Goal: Check status: Check status

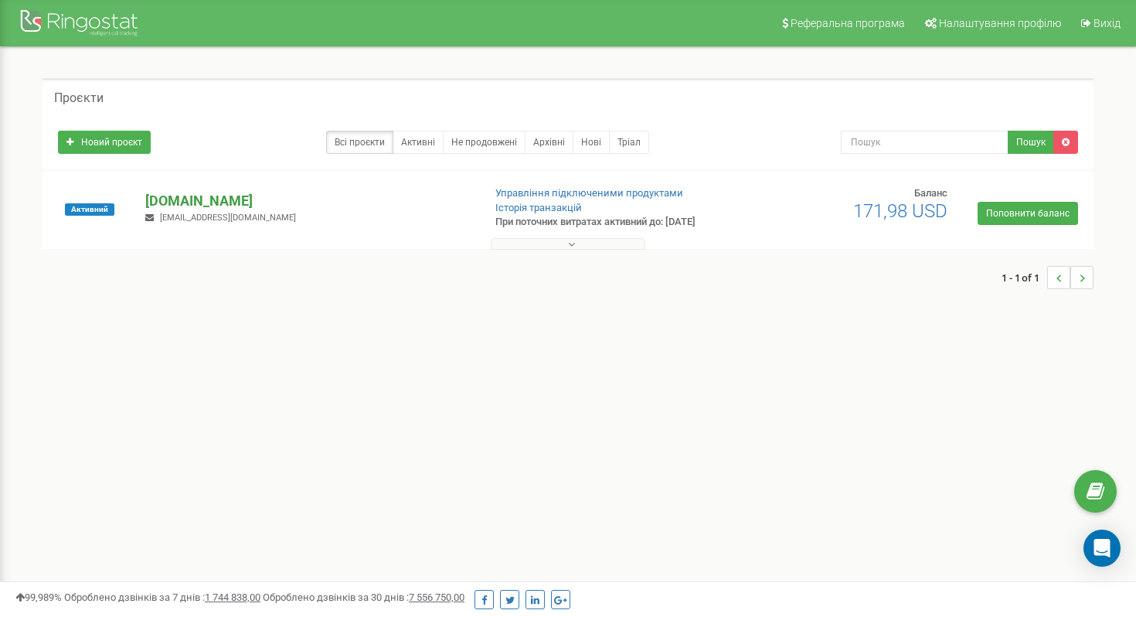
click at [224, 202] on p "[DOMAIN_NAME]" at bounding box center [307, 201] width 325 height 20
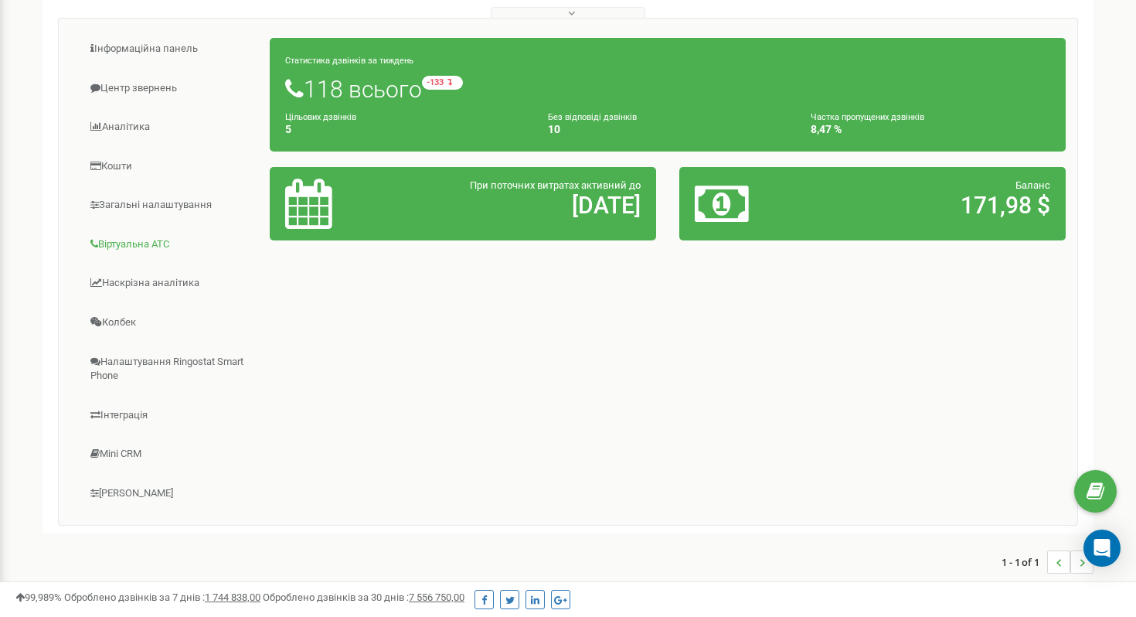
scroll to position [237, 0]
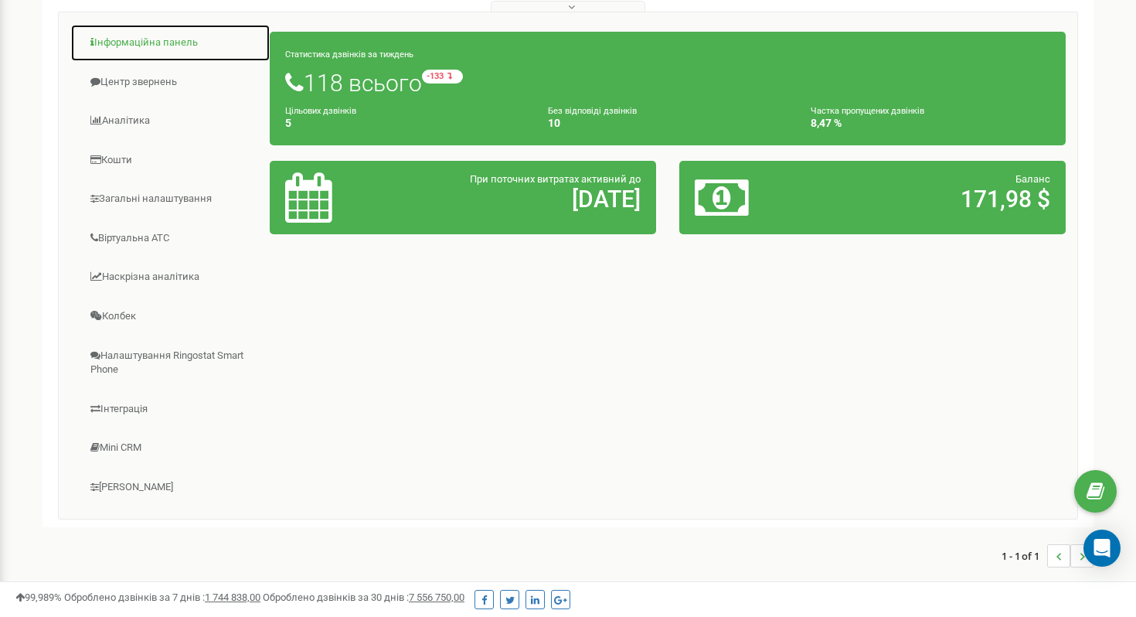
click at [132, 49] on link "Інформаційна панель" at bounding box center [170, 43] width 200 height 38
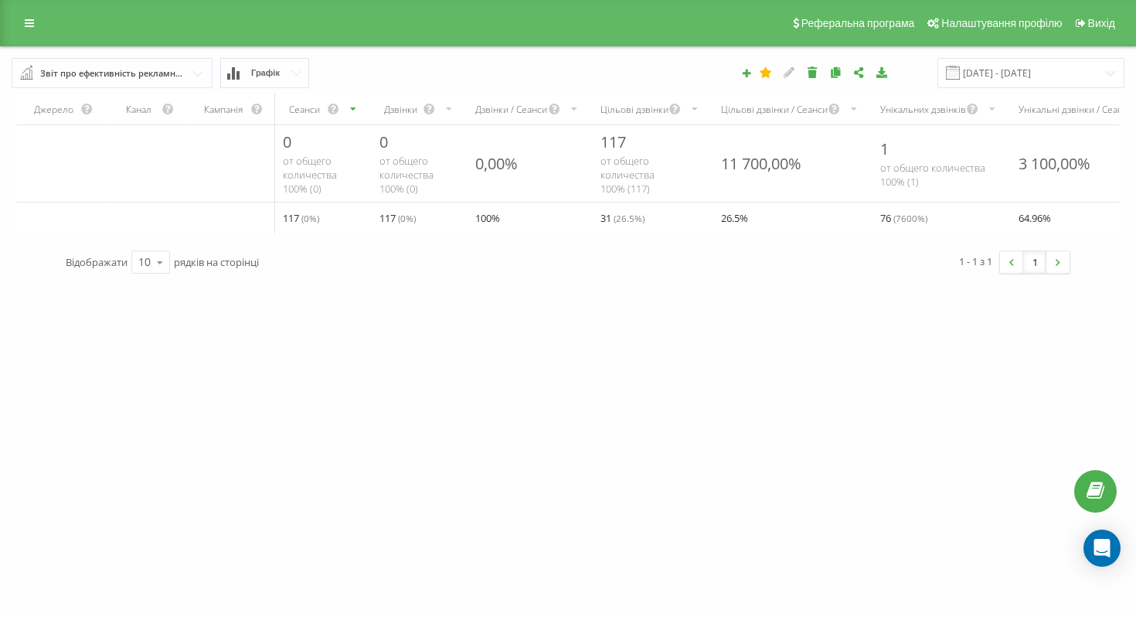
click at [253, 71] on span "Графік" at bounding box center [265, 73] width 29 height 10
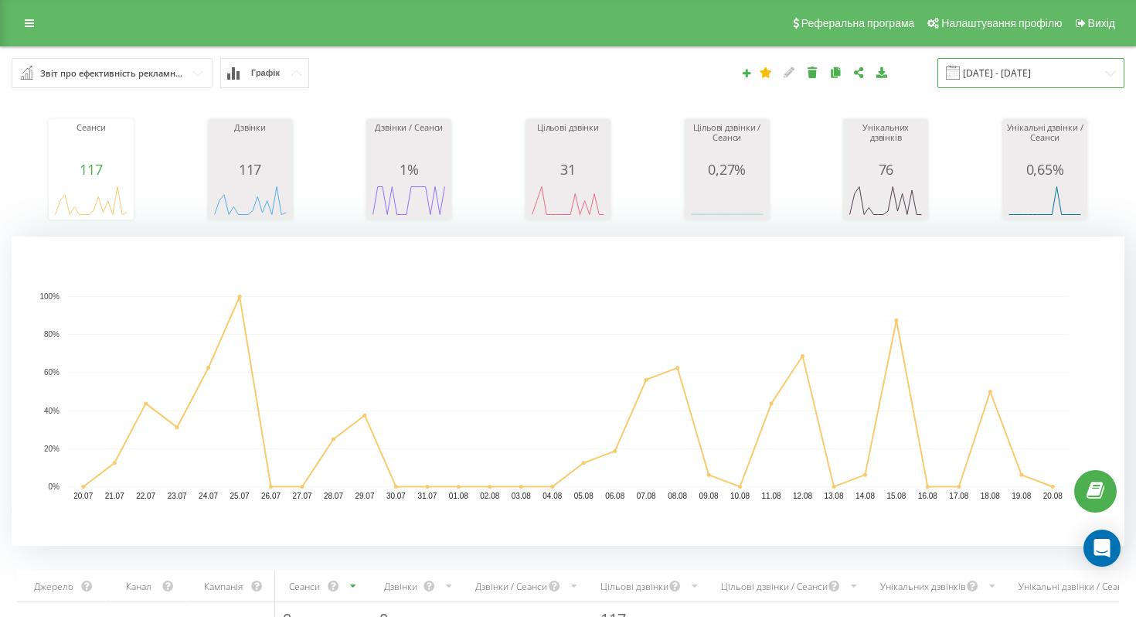
click at [1066, 73] on input "[DATE] - [DATE]" at bounding box center [1030, 73] width 187 height 30
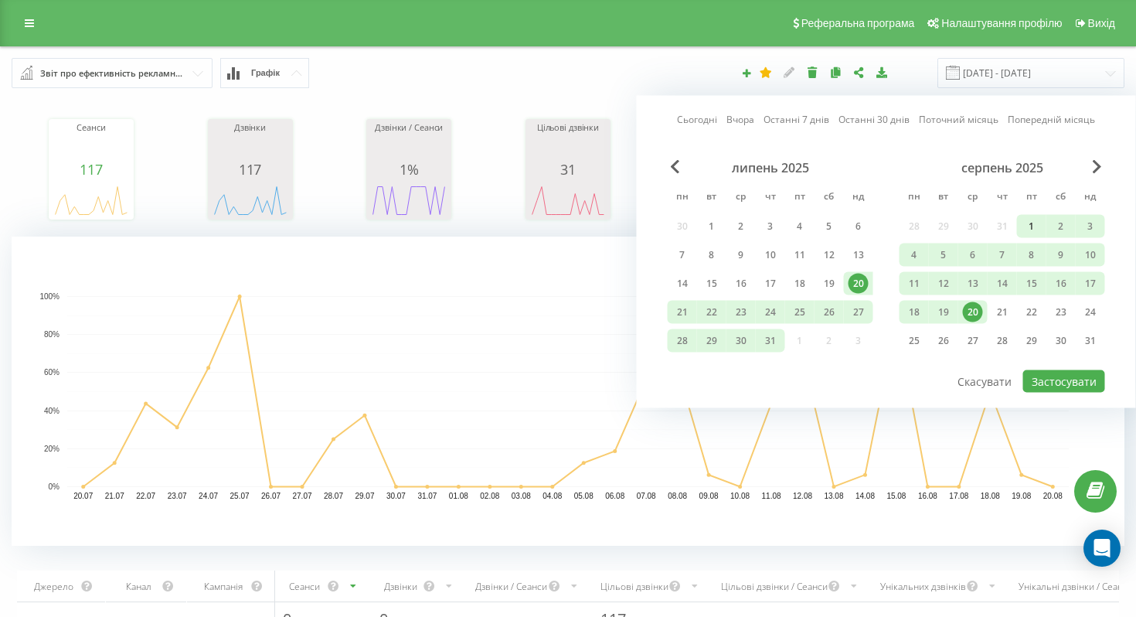
click at [1035, 221] on div "1" at bounding box center [1031, 226] width 20 height 20
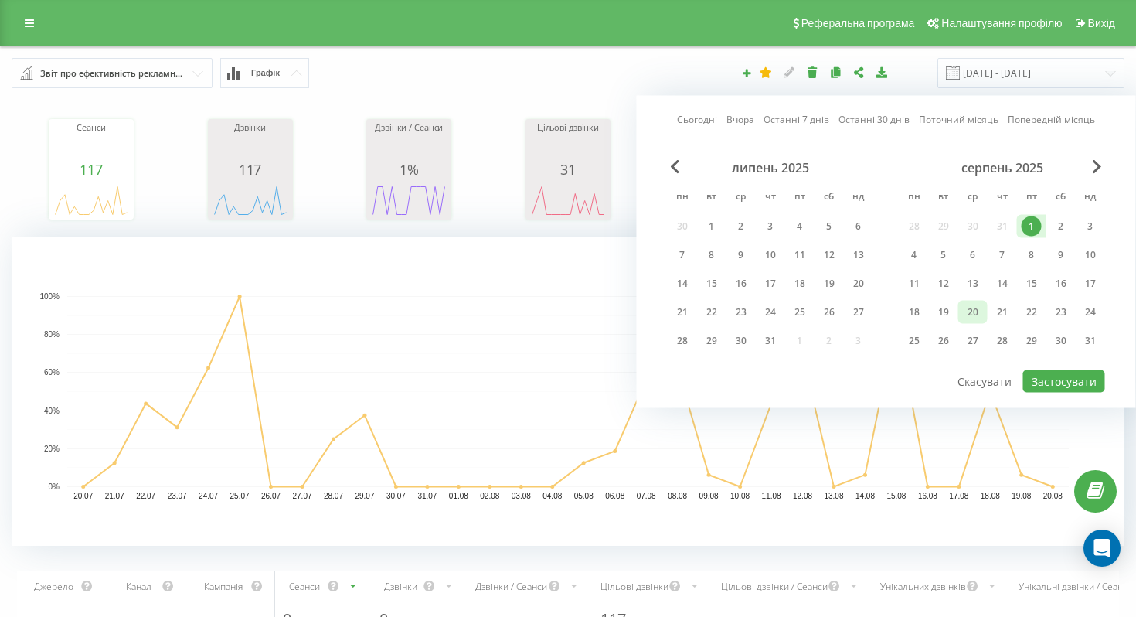
click at [977, 311] on div "20" at bounding box center [973, 312] width 20 height 20
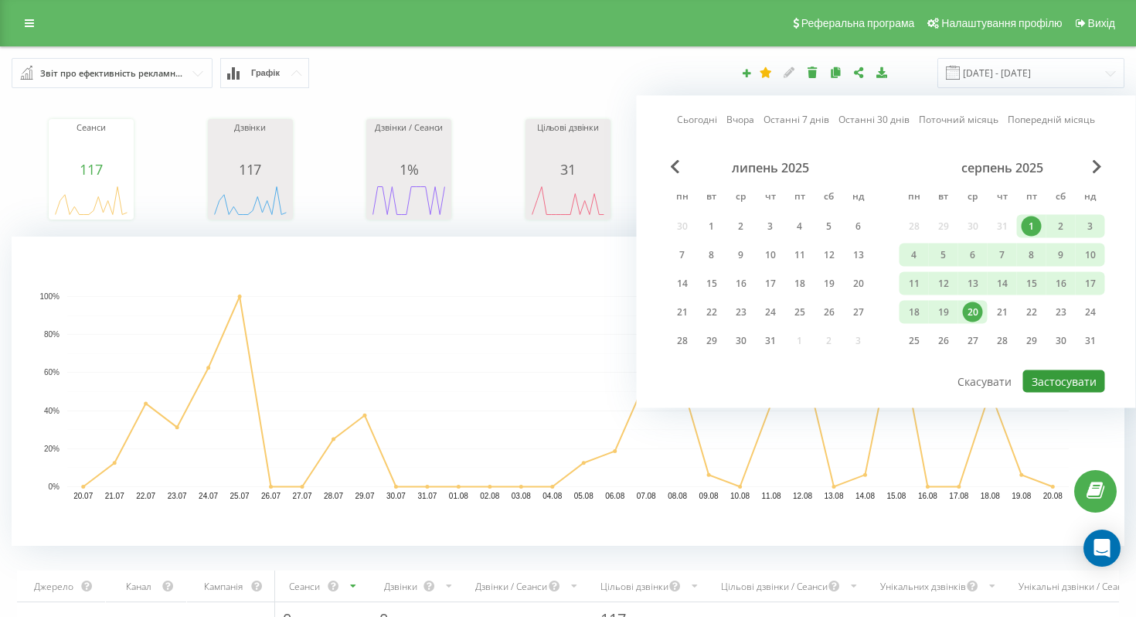
click at [1073, 390] on button "Застосувати" at bounding box center [1064, 381] width 82 height 22
type input "[DATE] - [DATE]"
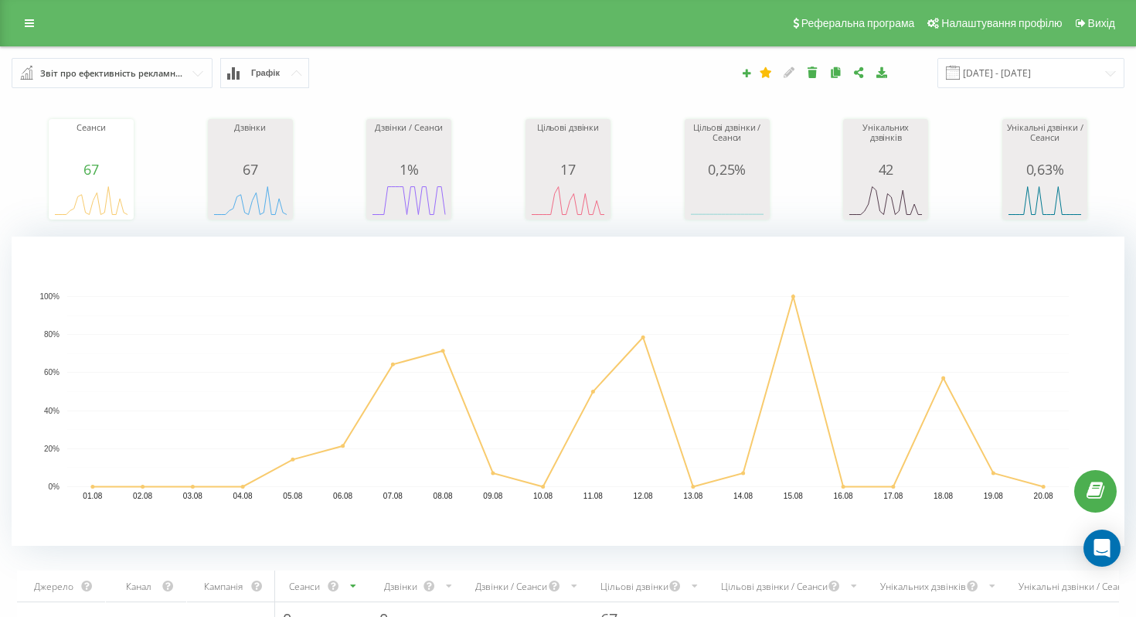
click at [181, 71] on div "Звіт про ефективність рекламних кампаній" at bounding box center [112, 73] width 145 height 17
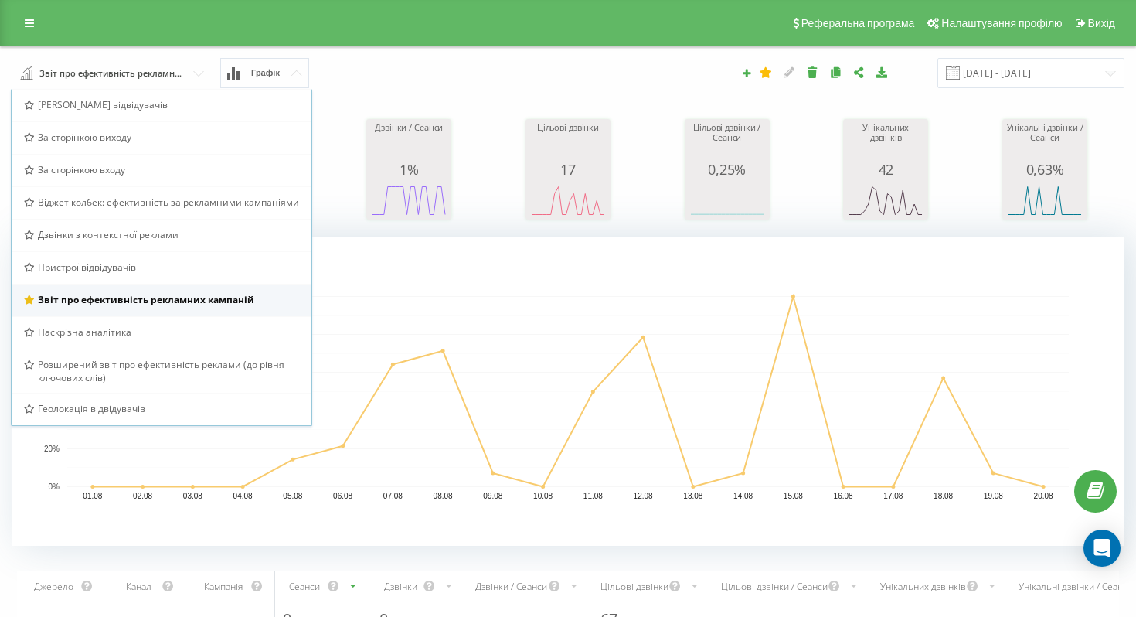
click at [198, 304] on span "Звіт про ефективність рекламних кампаній" at bounding box center [146, 299] width 216 height 13
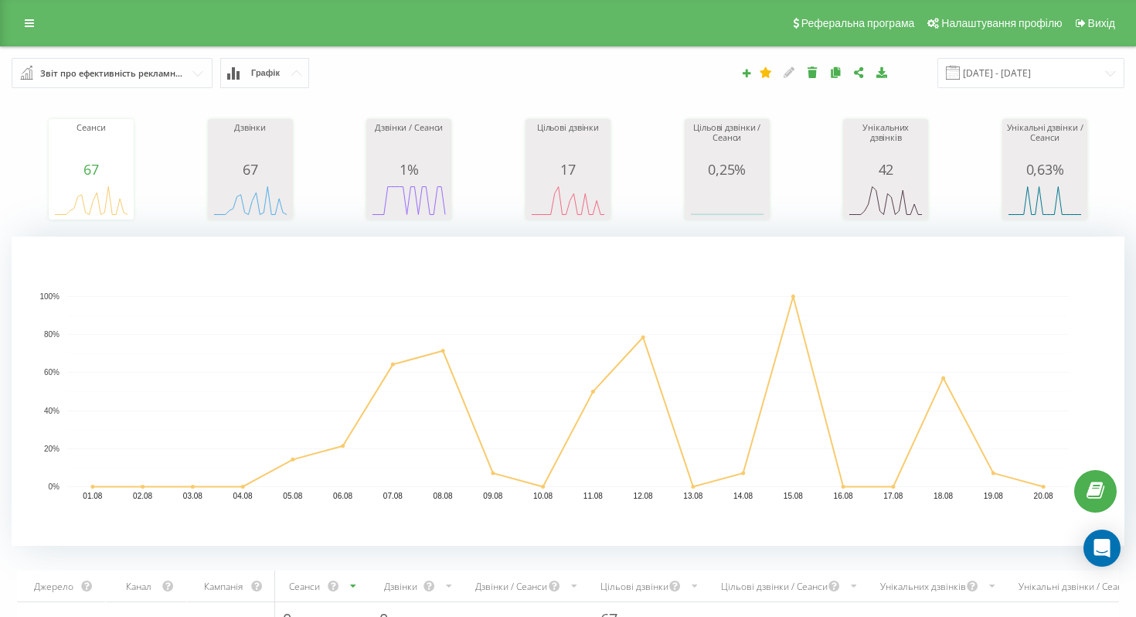
click at [199, 80] on input "text" at bounding box center [112, 73] width 199 height 28
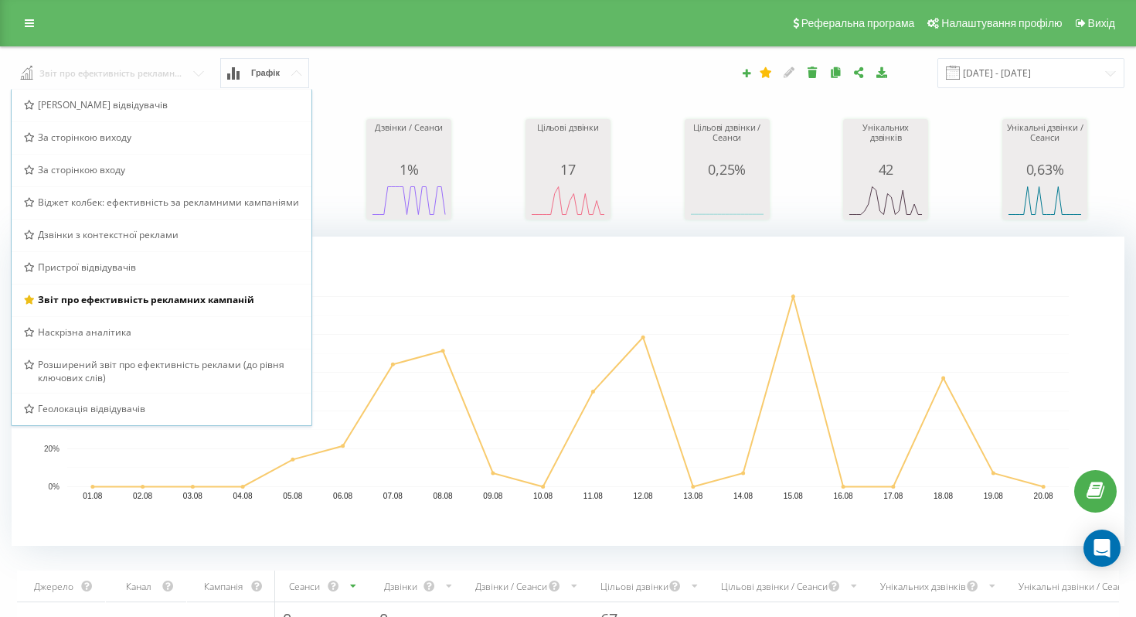
click at [199, 80] on input "text" at bounding box center [112, 72] width 201 height 28
click at [357, 99] on div "Сеанси 67 date sessions 01.08.25 0 02.08.25 0 03.08.25 0 04.08.25 0 05.08.25 2 …" at bounding box center [568, 154] width 1113 height 133
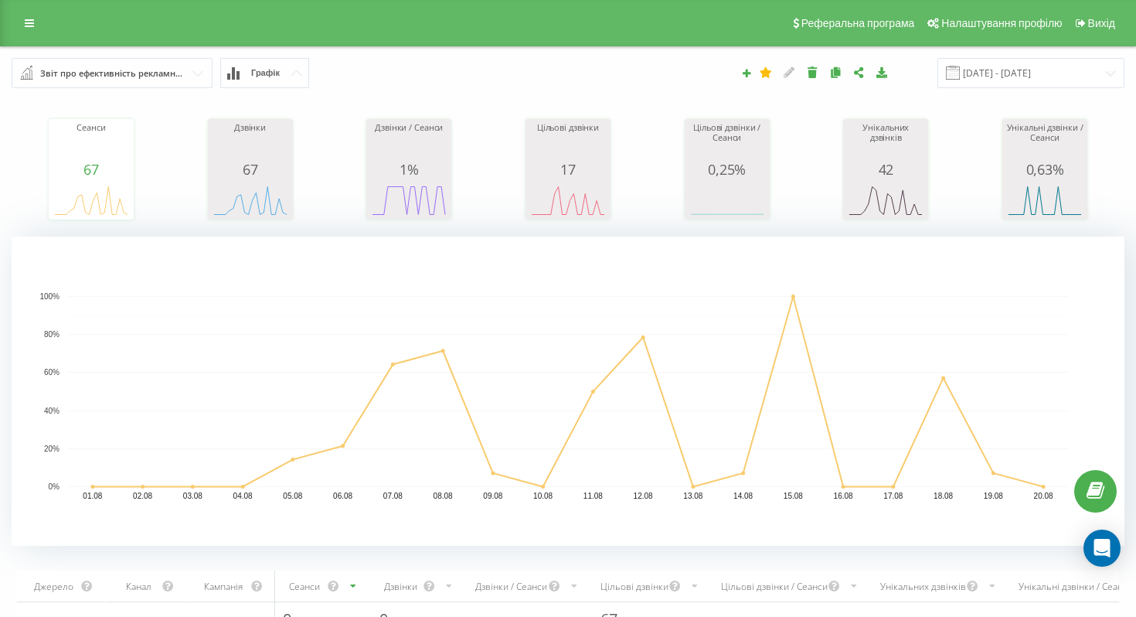
click at [300, 76] on button "Графік" at bounding box center [264, 73] width 89 height 30
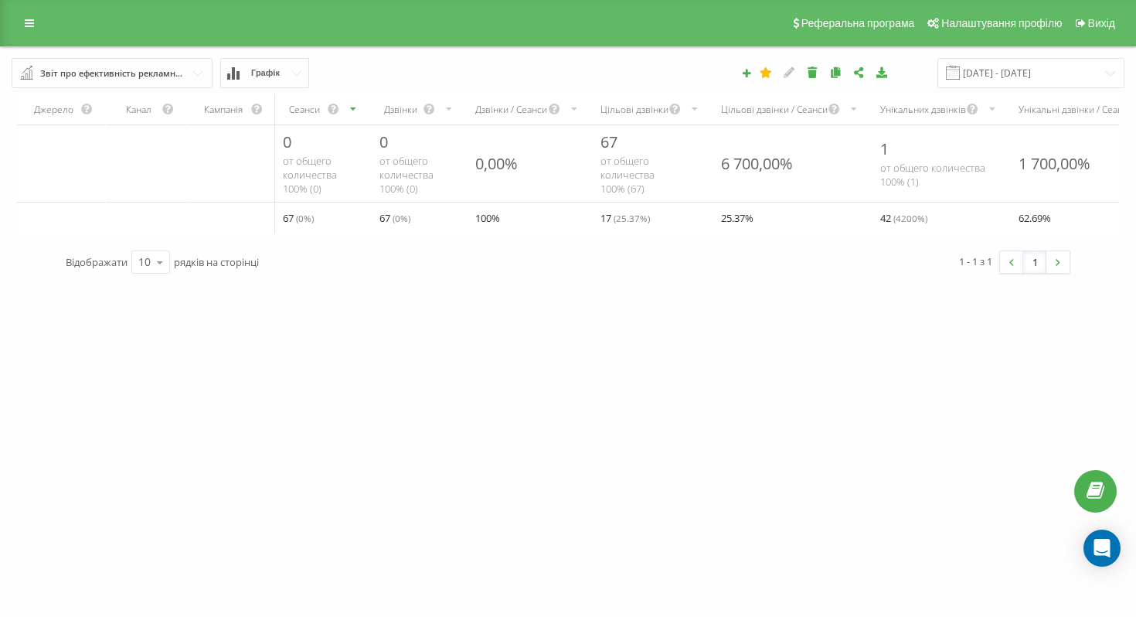
click at [300, 76] on button "Графік" at bounding box center [264, 73] width 89 height 30
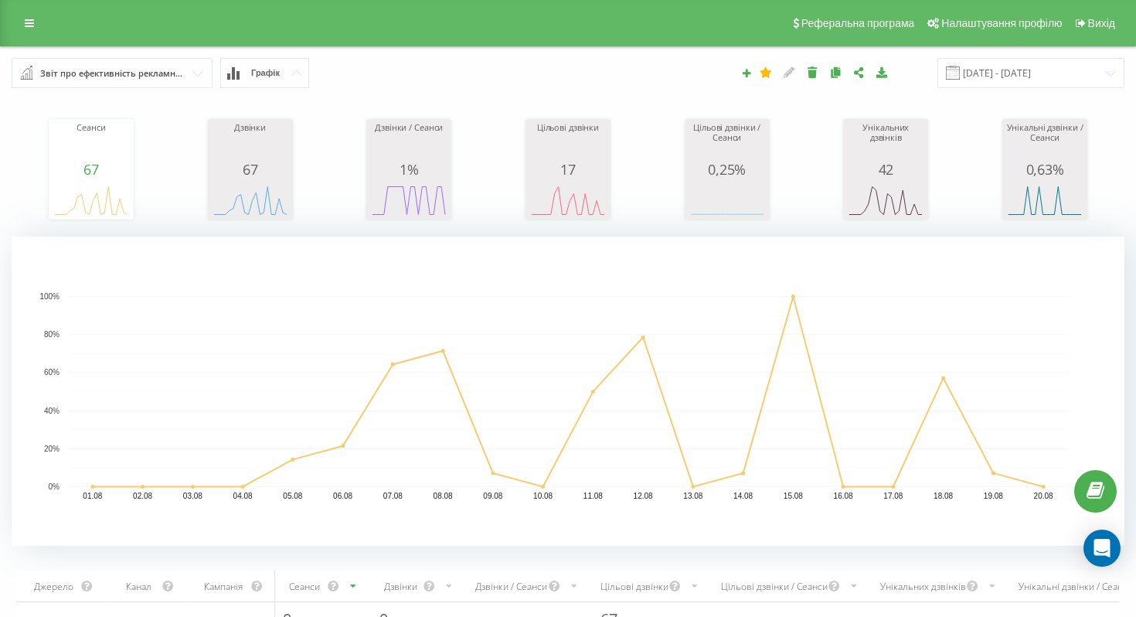
click at [197, 73] on input "text" at bounding box center [112, 73] width 199 height 28
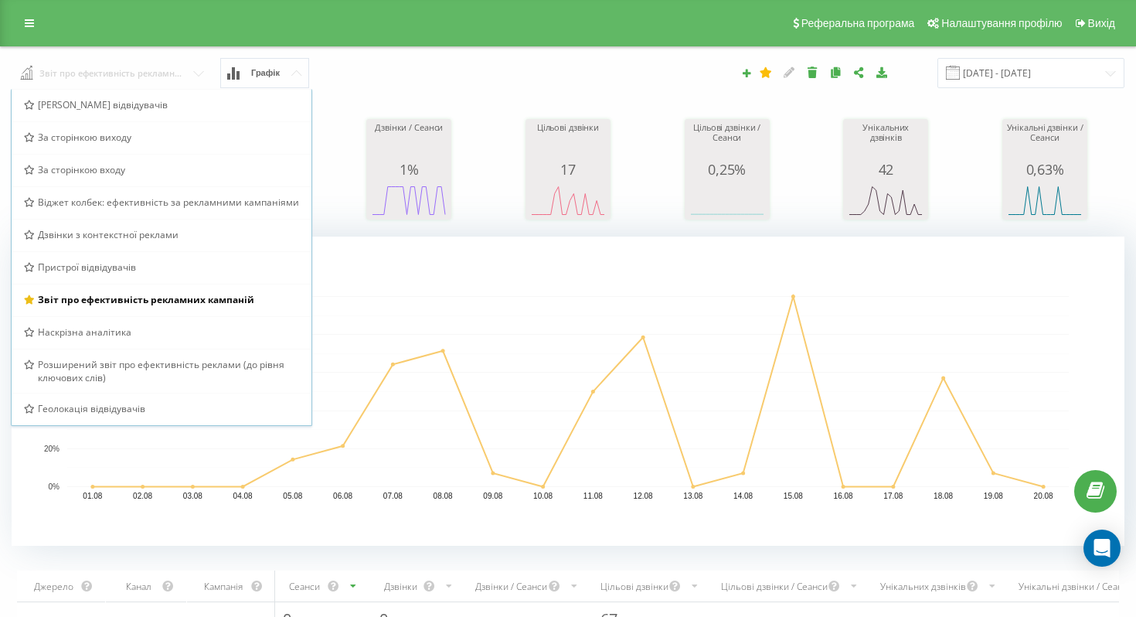
click at [197, 73] on input "text" at bounding box center [112, 72] width 201 height 28
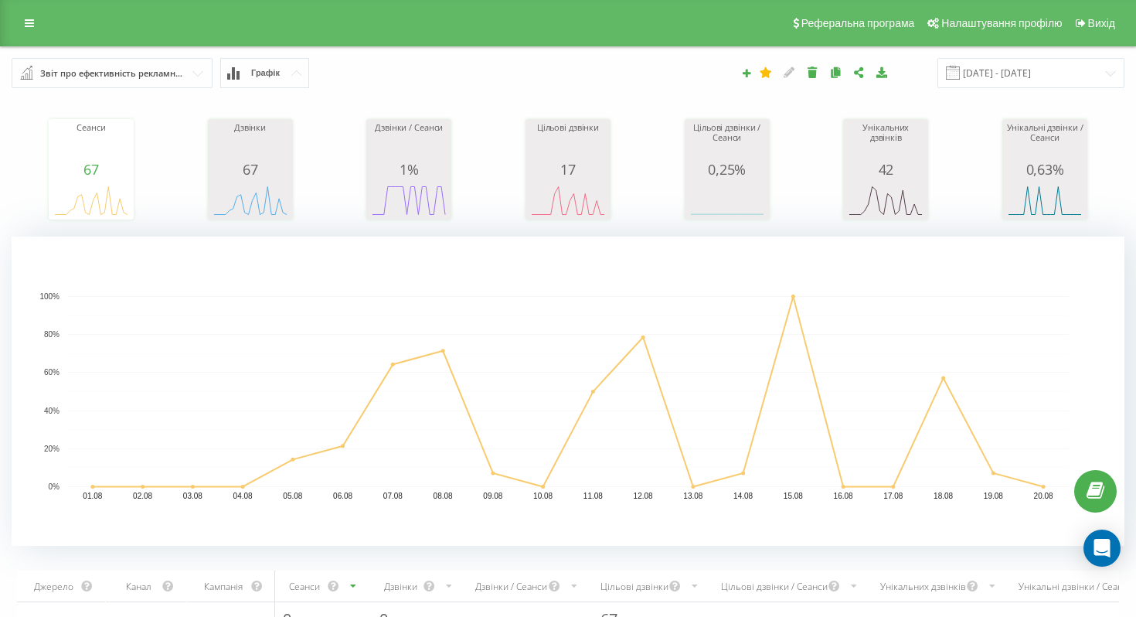
click at [337, 76] on div "Звіт про ефективність рекламних кампаній Браузер відвідувачів За сторінкою вихо…" at bounding box center [214, 73] width 426 height 30
click at [444, 349] on circle "A chart." at bounding box center [443, 351] width 4 height 4
click at [391, 363] on circle "A chart." at bounding box center [393, 364] width 4 height 4
click at [446, 348] on rect "A chart." at bounding box center [567, 391] width 1001 height 191
click at [35, 25] on link at bounding box center [29, 23] width 28 height 22
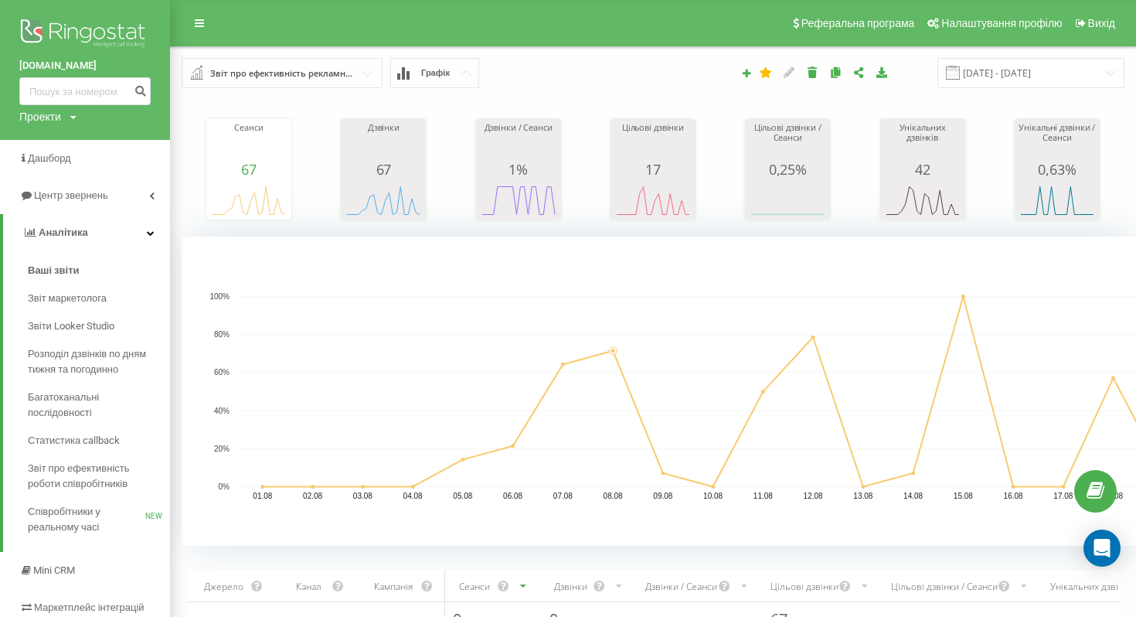
scroll to position [146, 0]
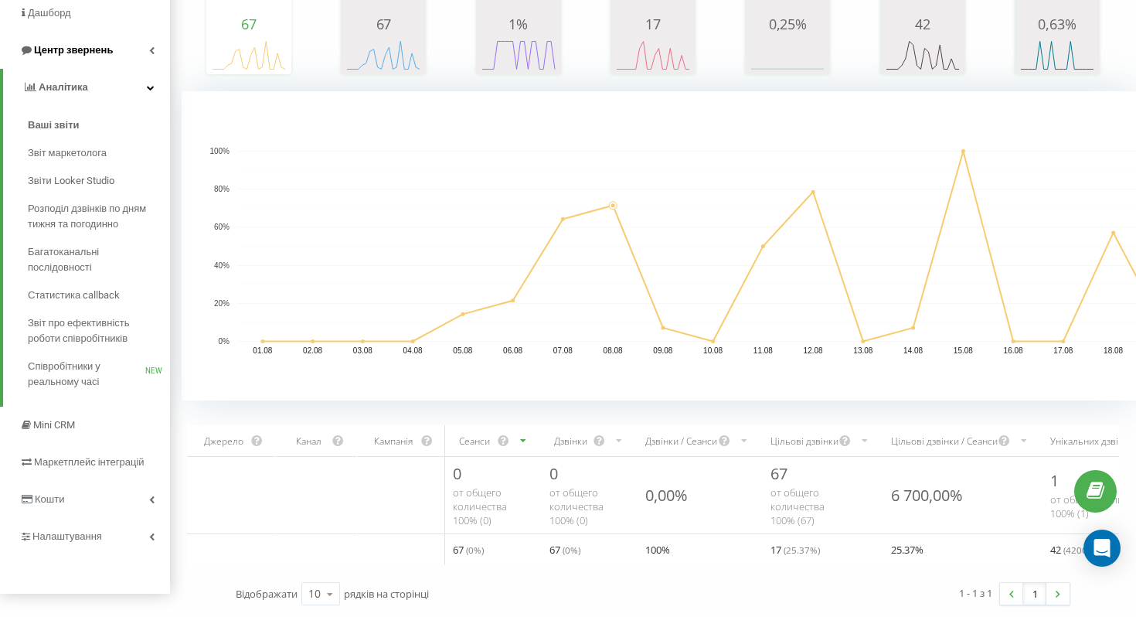
click at [131, 49] on link "Центр звернень" at bounding box center [85, 50] width 170 height 37
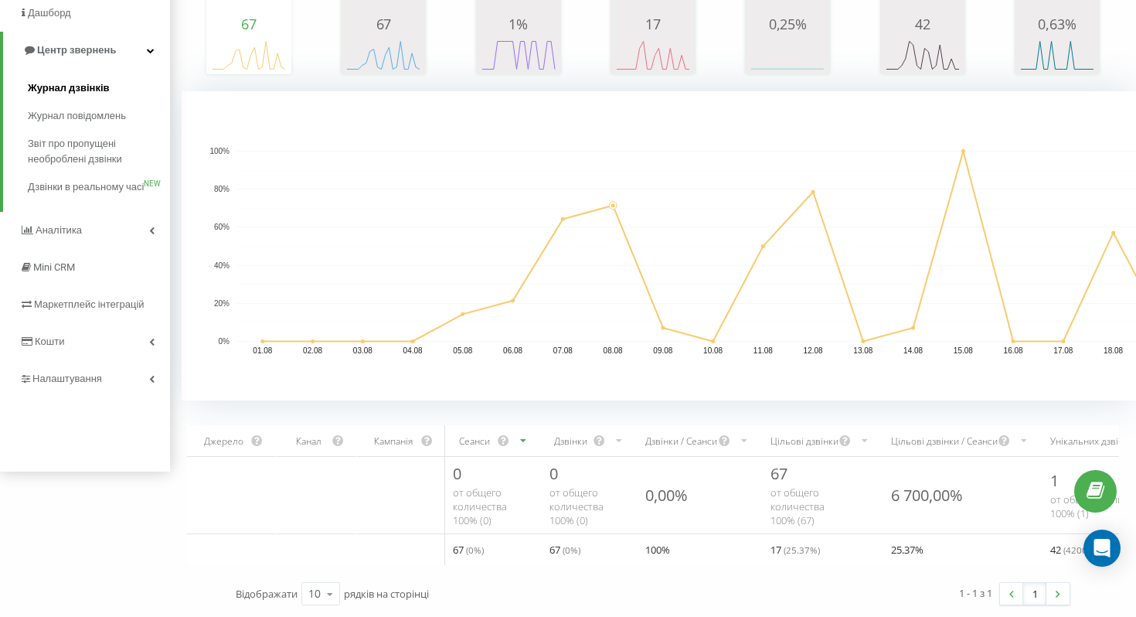
click at [92, 84] on span "Журнал дзвінків" at bounding box center [69, 87] width 82 height 15
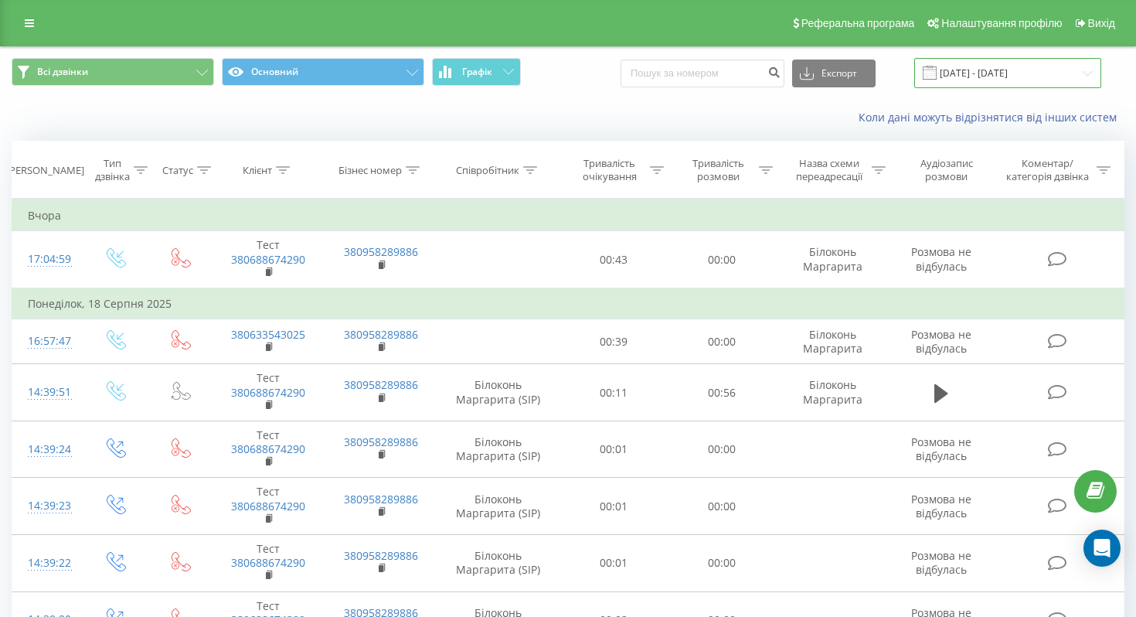
click at [1022, 81] on input "[DATE] - [DATE]" at bounding box center [1007, 73] width 187 height 30
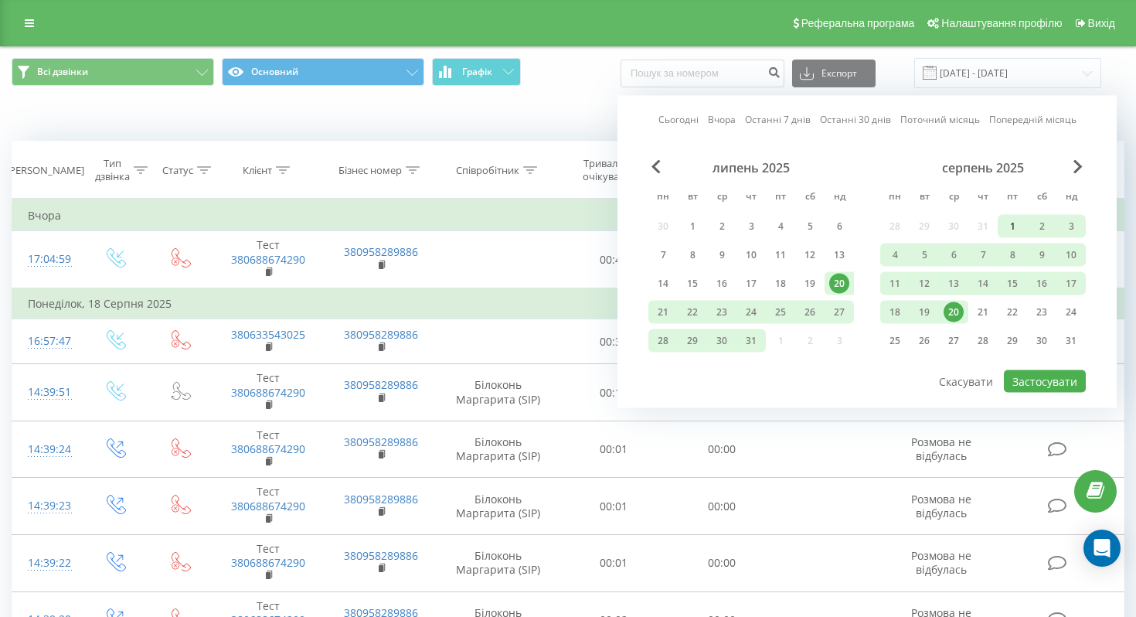
click at [1015, 230] on div "1" at bounding box center [1012, 226] width 20 height 20
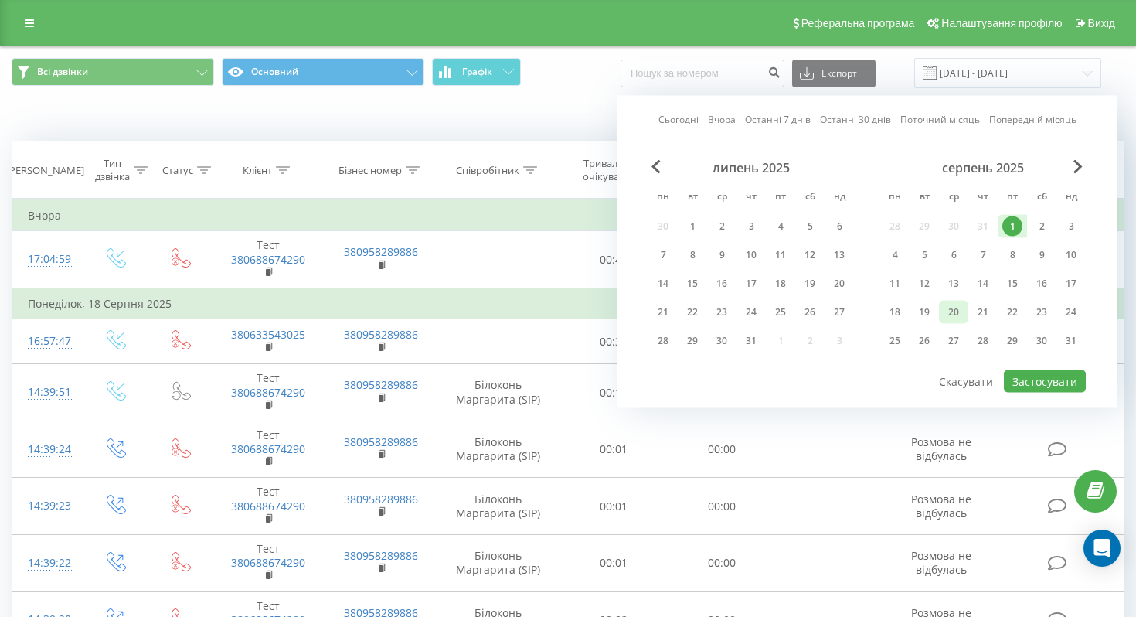
click at [954, 316] on div "20" at bounding box center [953, 312] width 20 height 20
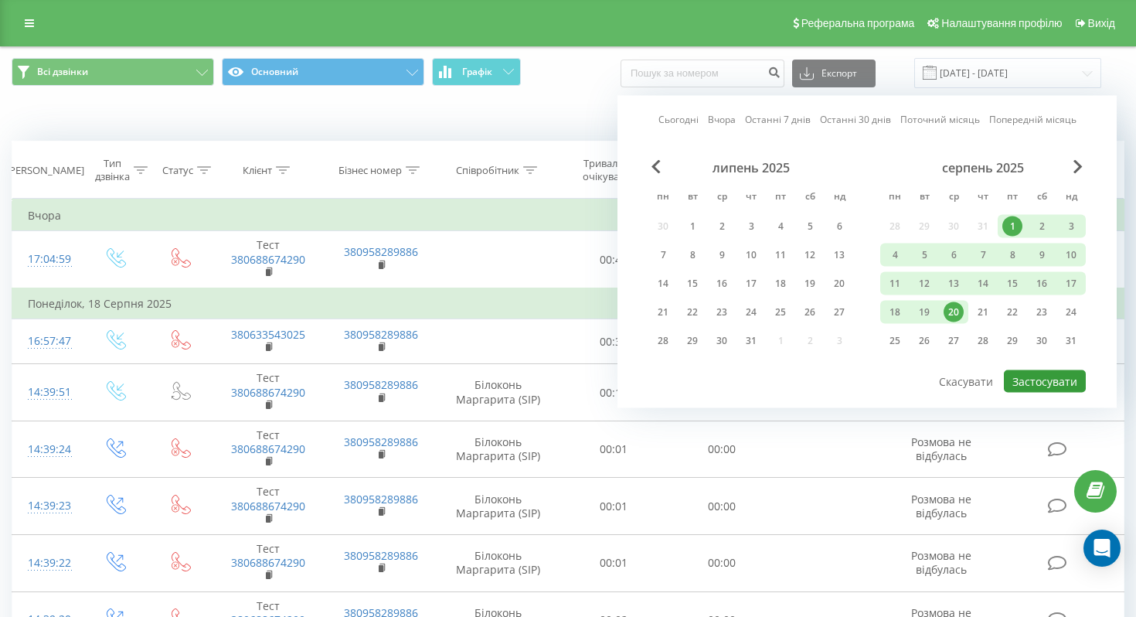
click at [1049, 383] on button "Застосувати" at bounding box center [1045, 381] width 82 height 22
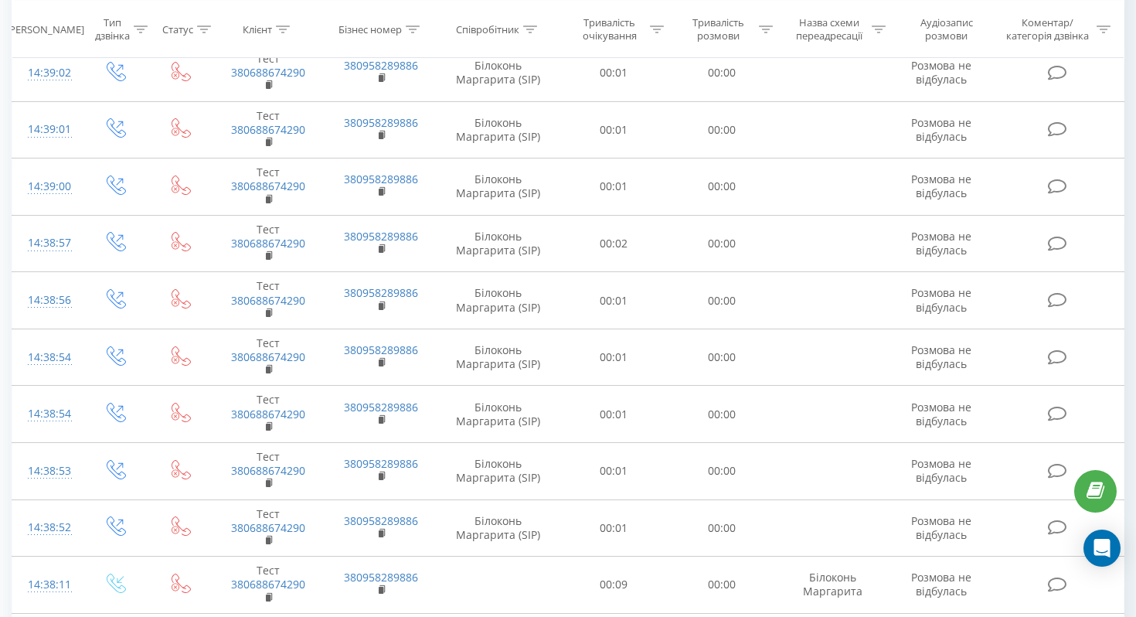
scroll to position [1113, 0]
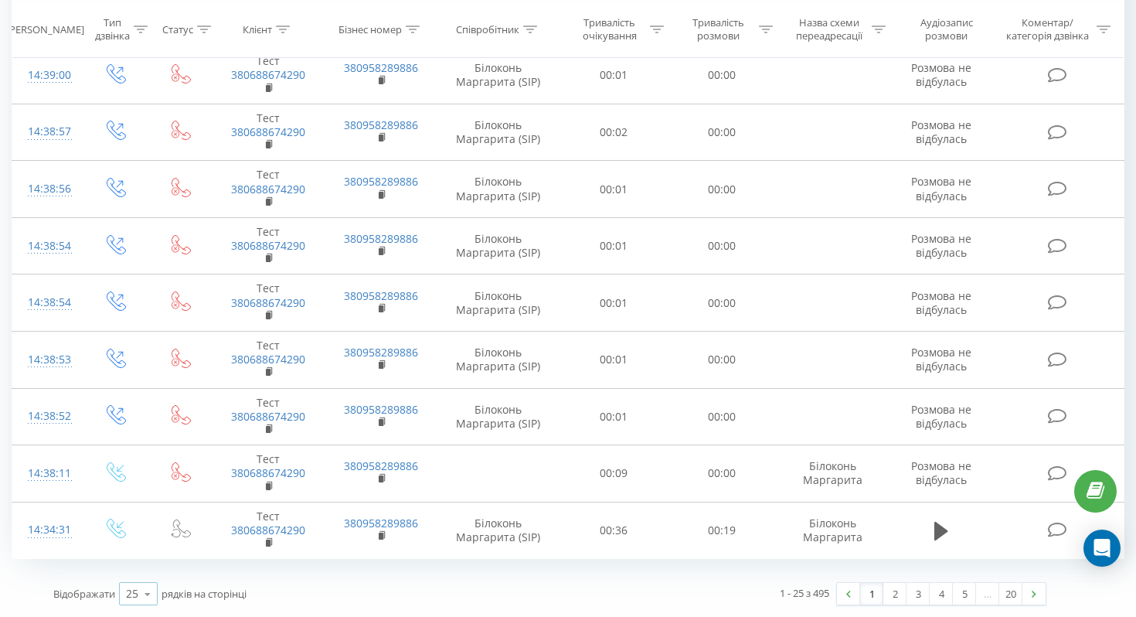
click at [150, 593] on icon at bounding box center [147, 594] width 23 height 30
click at [144, 576] on span "100" at bounding box center [135, 571] width 19 height 15
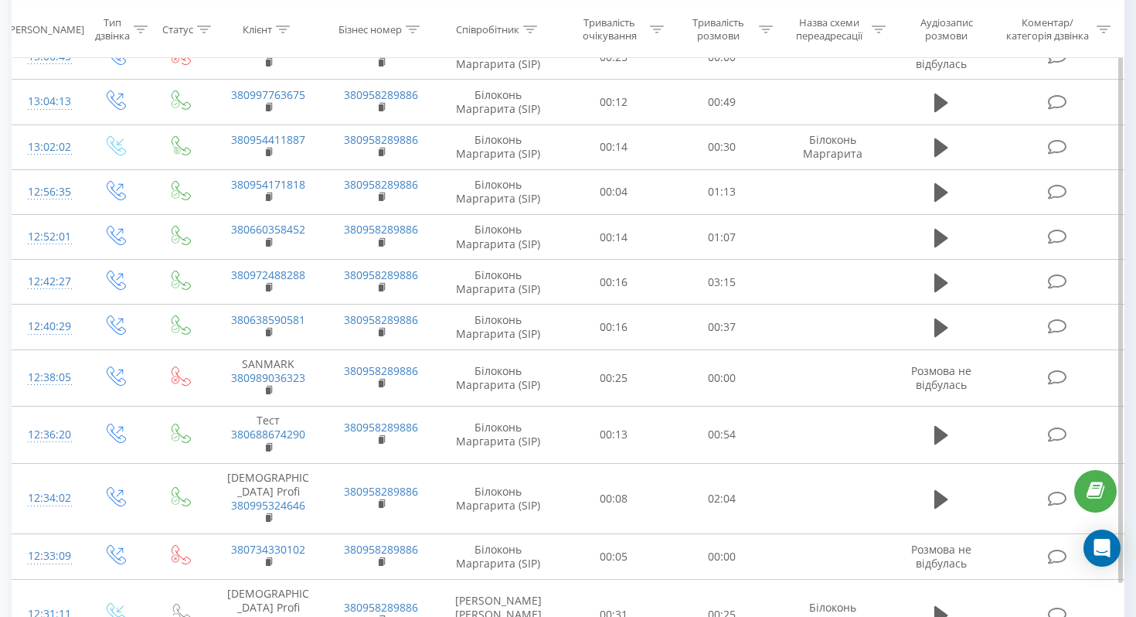
scroll to position [4988, 0]
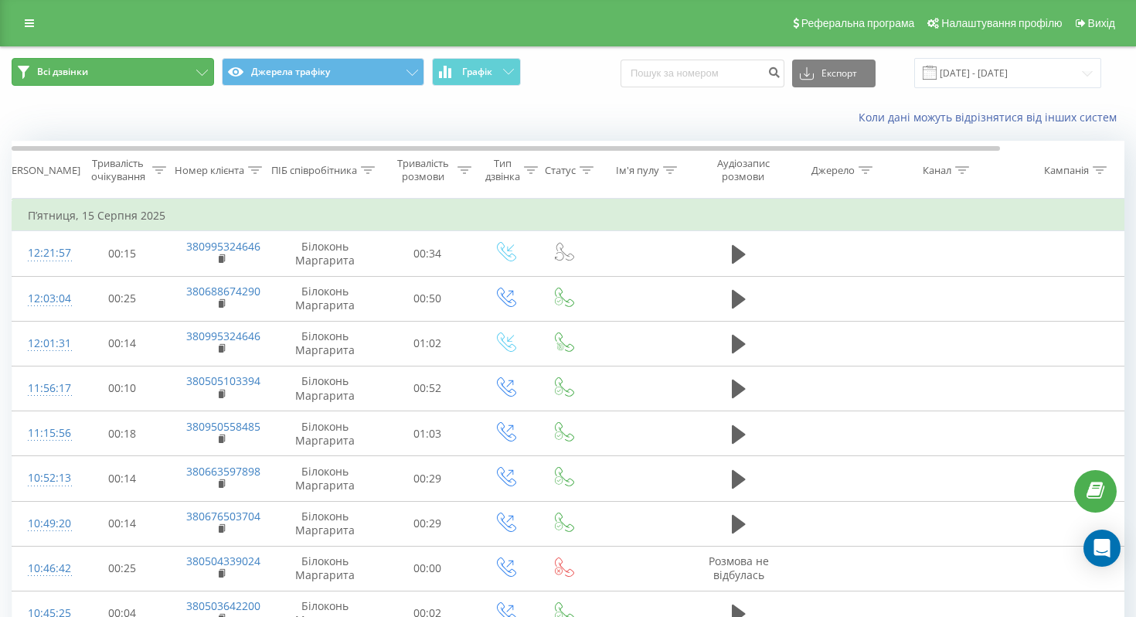
click at [193, 64] on button "Всі дзвінки" at bounding box center [113, 72] width 202 height 28
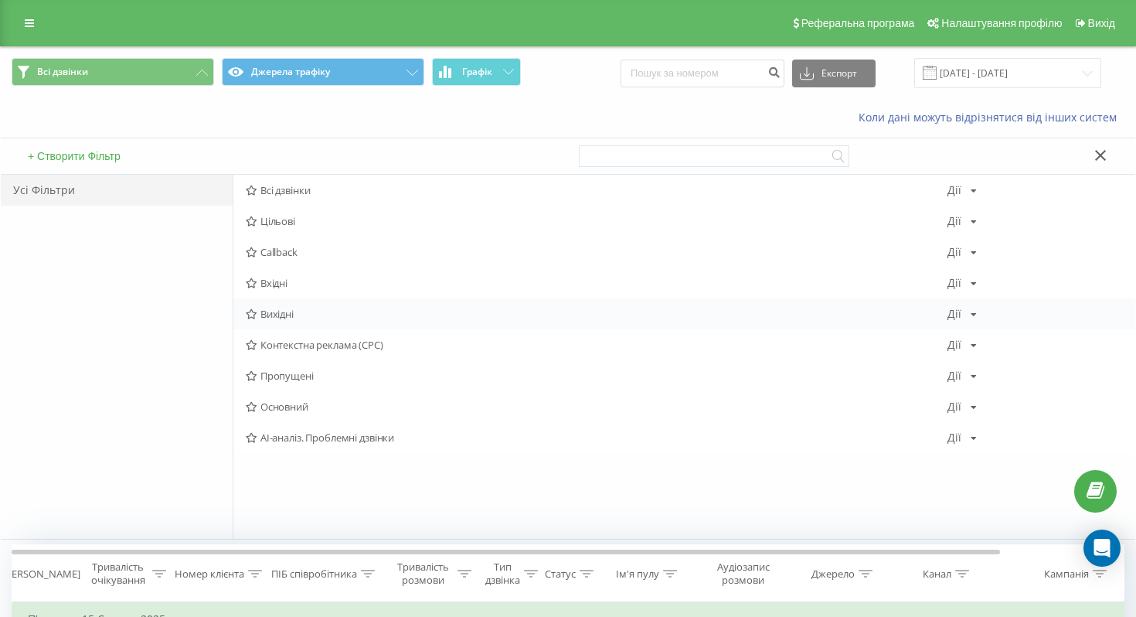
click at [282, 317] on span "Вихідні" at bounding box center [597, 313] width 702 height 11
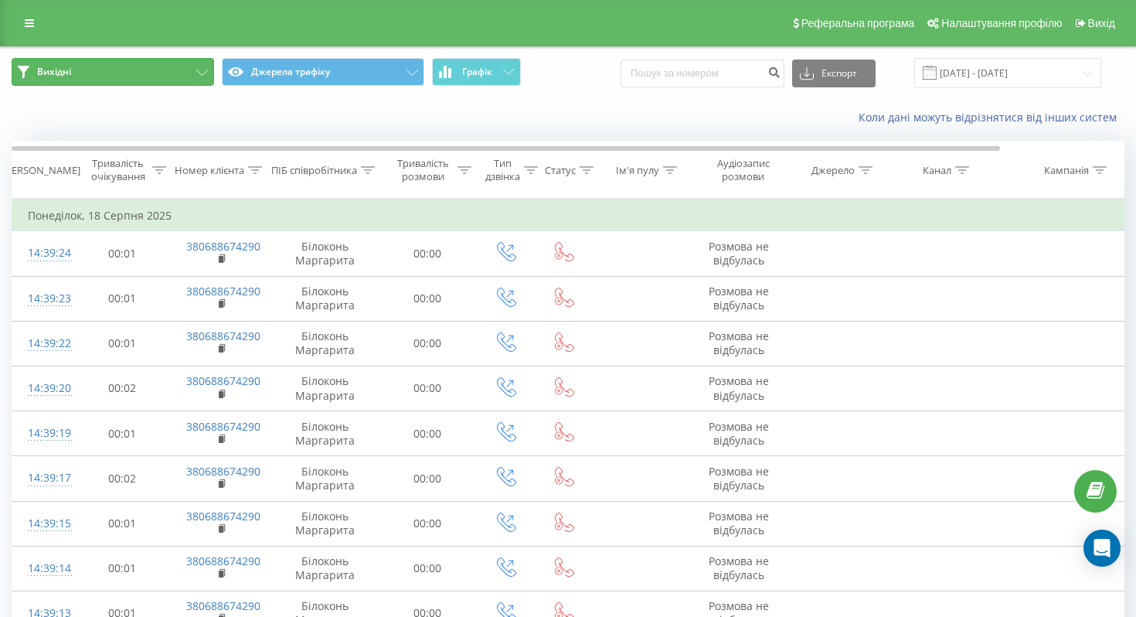
click at [205, 76] on button "Вихідні" at bounding box center [113, 72] width 202 height 28
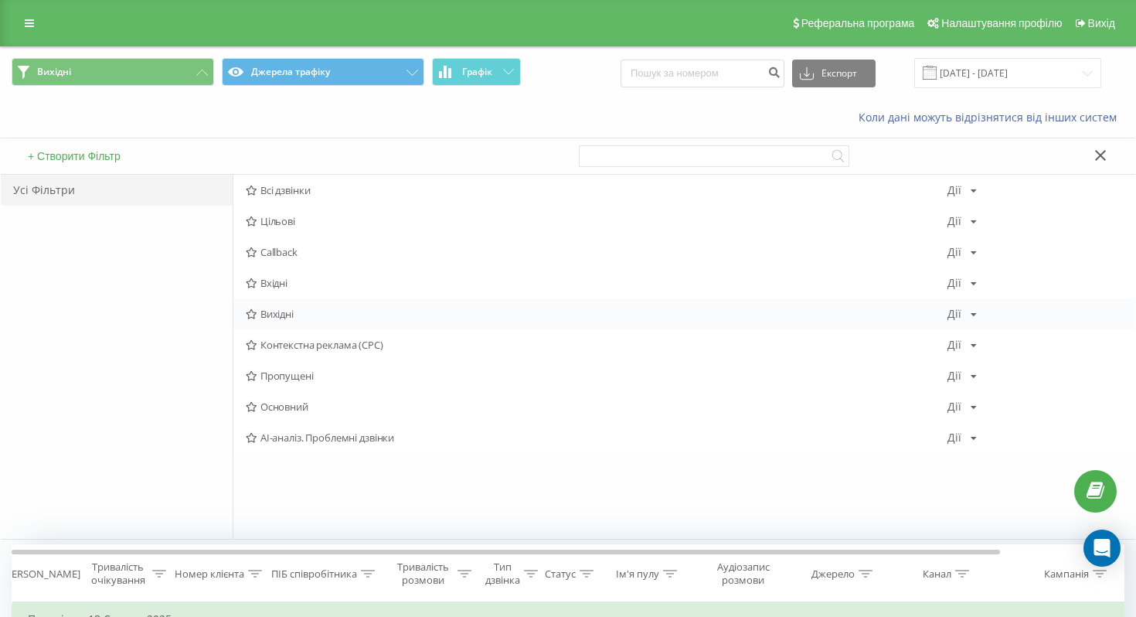
click at [973, 315] on icon at bounding box center [973, 314] width 6 height 9
click at [681, 314] on span "Вихідні" at bounding box center [597, 313] width 702 height 11
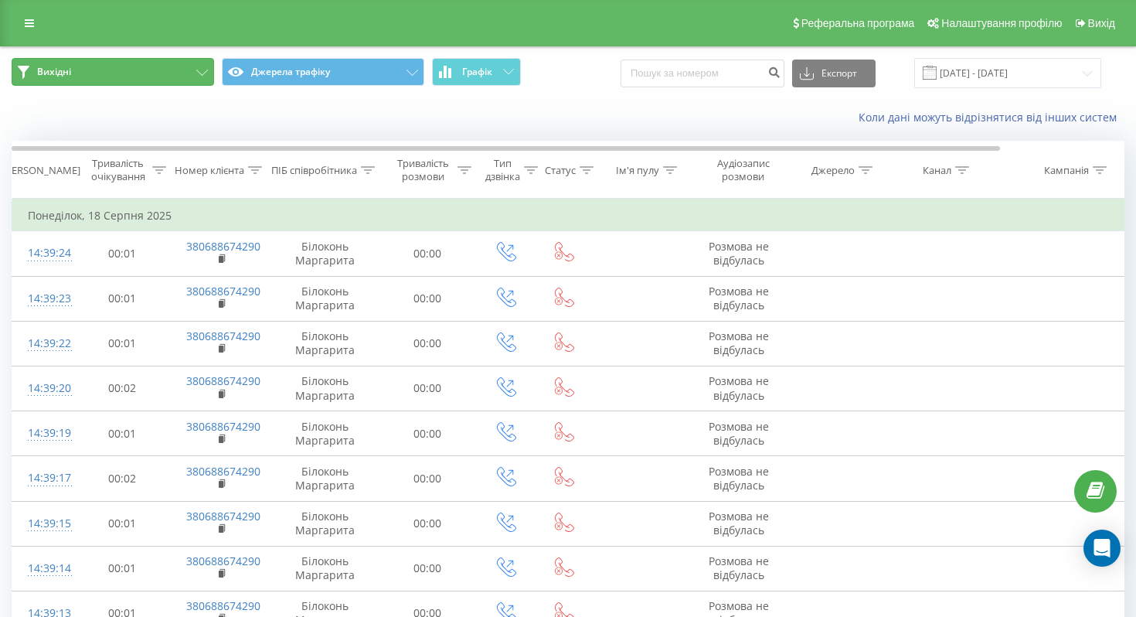
click at [150, 76] on button "Вихідні" at bounding box center [113, 72] width 202 height 28
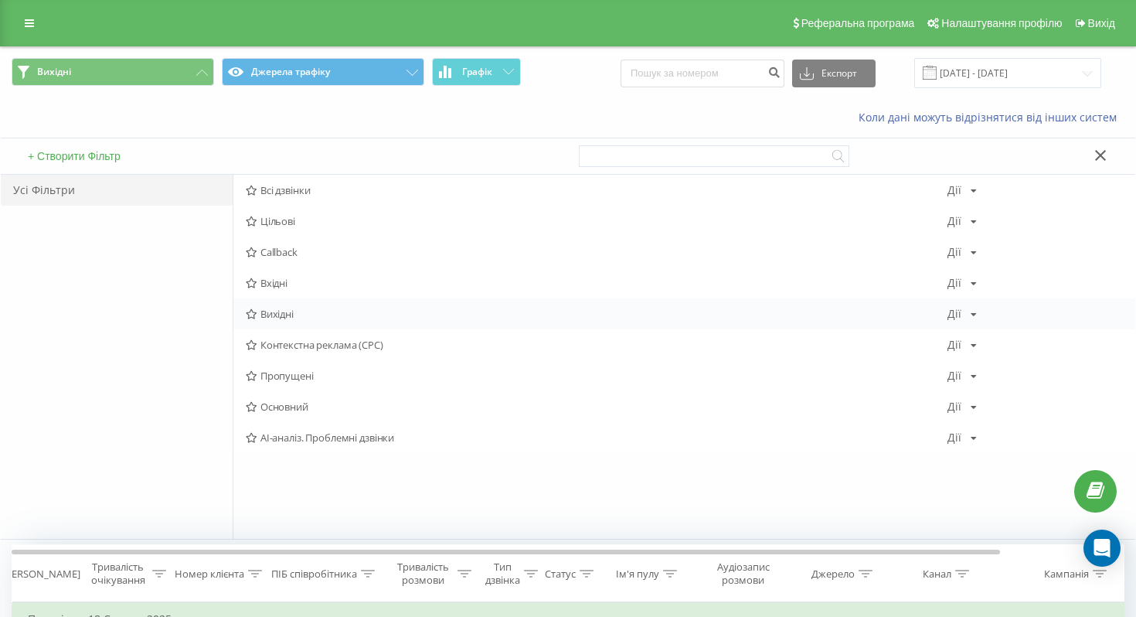
click at [970, 311] on icon at bounding box center [973, 314] width 6 height 9
click at [459, 109] on div "Коли дані можуть відрізнятися вiд інших систем" at bounding box center [568, 117] width 1134 height 37
click at [1103, 153] on icon at bounding box center [1101, 155] width 12 height 11
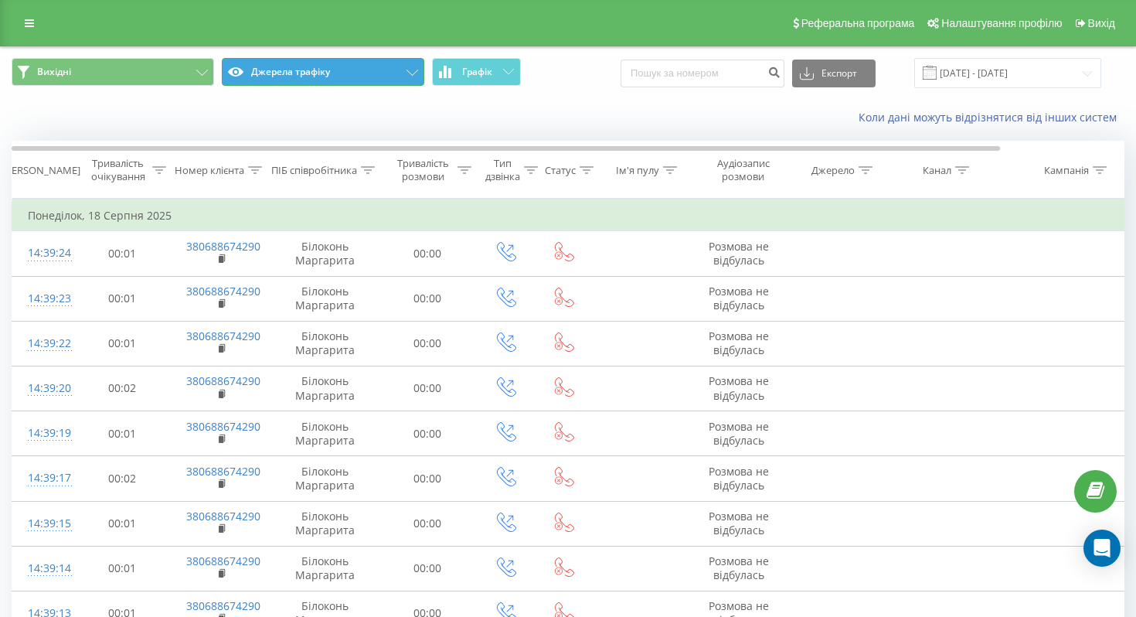
click at [353, 72] on button "Джерела трафіку" at bounding box center [323, 72] width 202 height 28
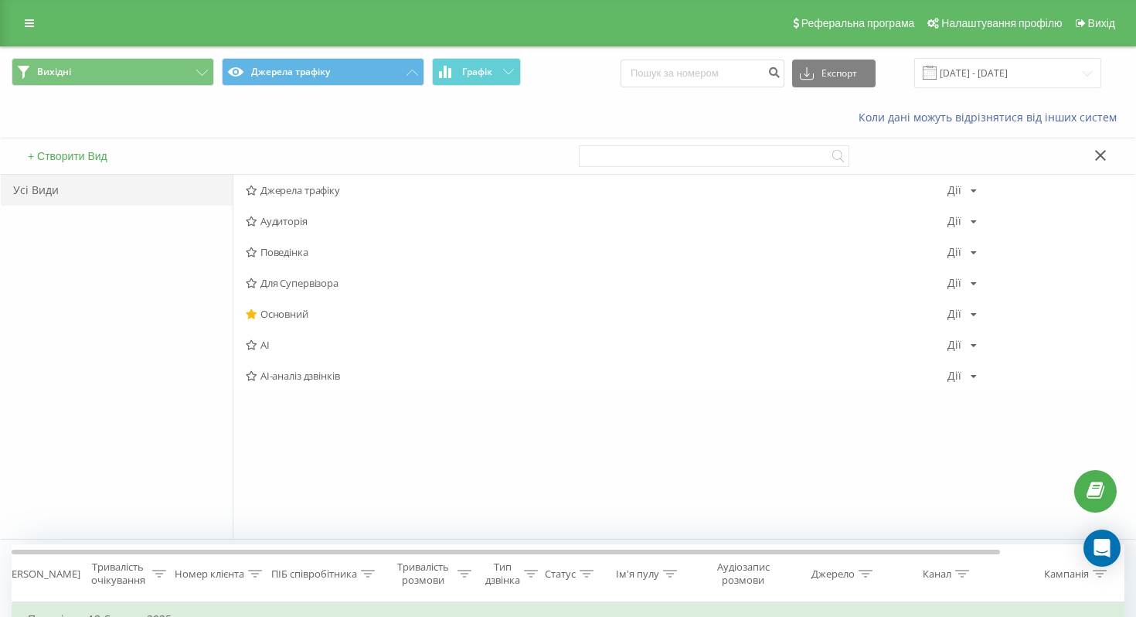
click at [493, 119] on div "Коли дані можуть відрізнятися вiд інших систем" at bounding box center [781, 117] width 709 height 15
click at [1104, 155] on icon at bounding box center [1101, 155] width 12 height 11
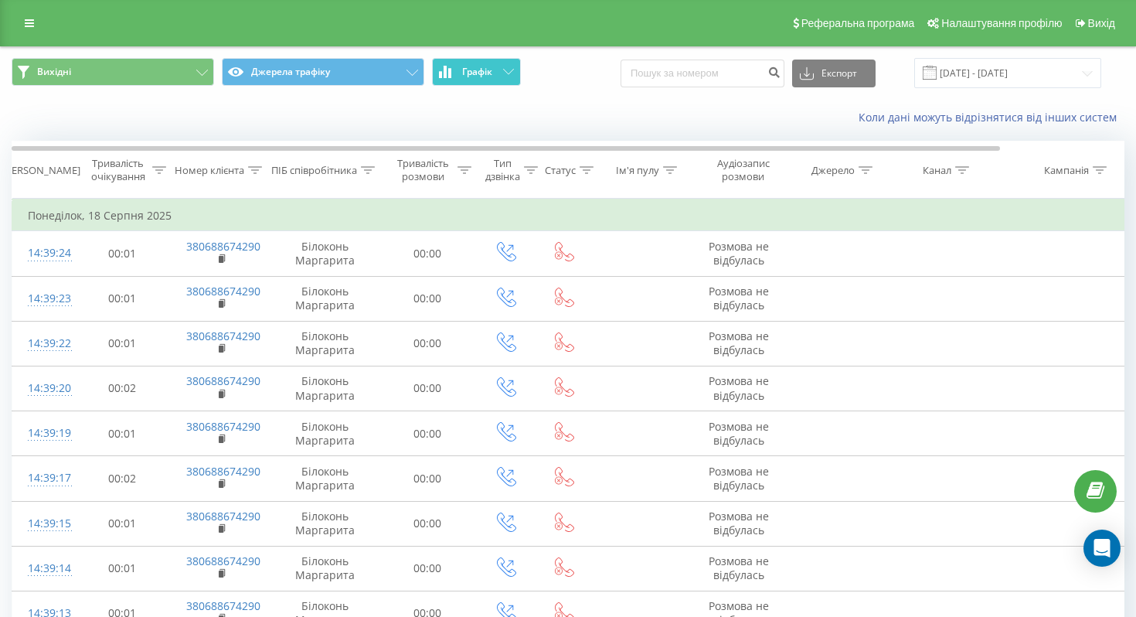
click at [510, 76] on button "Графік" at bounding box center [476, 72] width 89 height 28
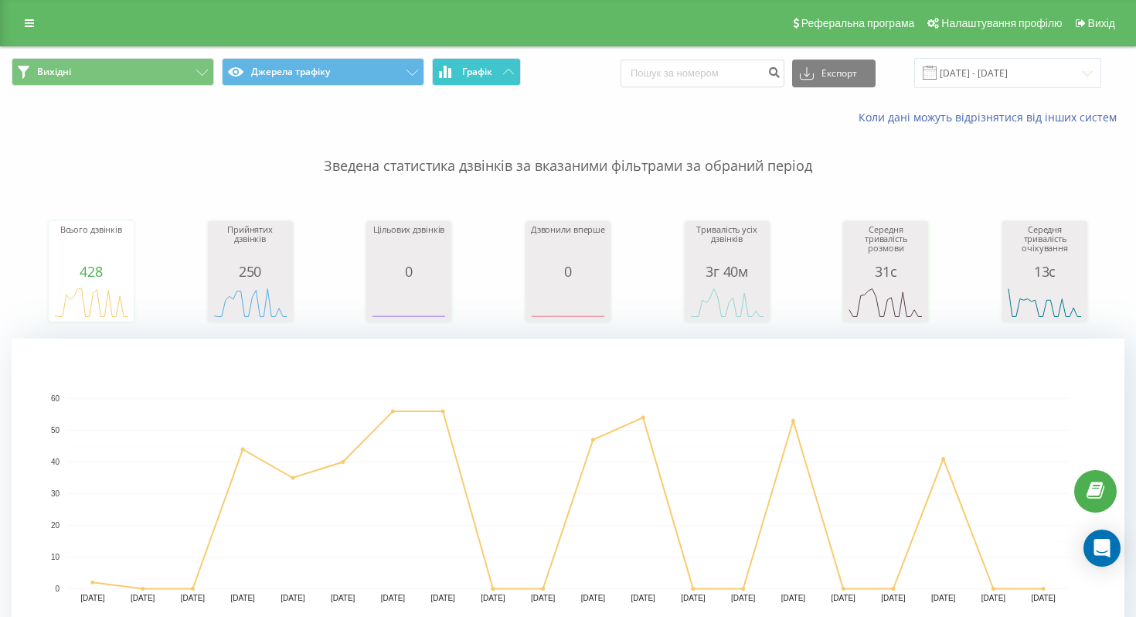
click at [508, 72] on icon at bounding box center [508, 71] width 11 height 5
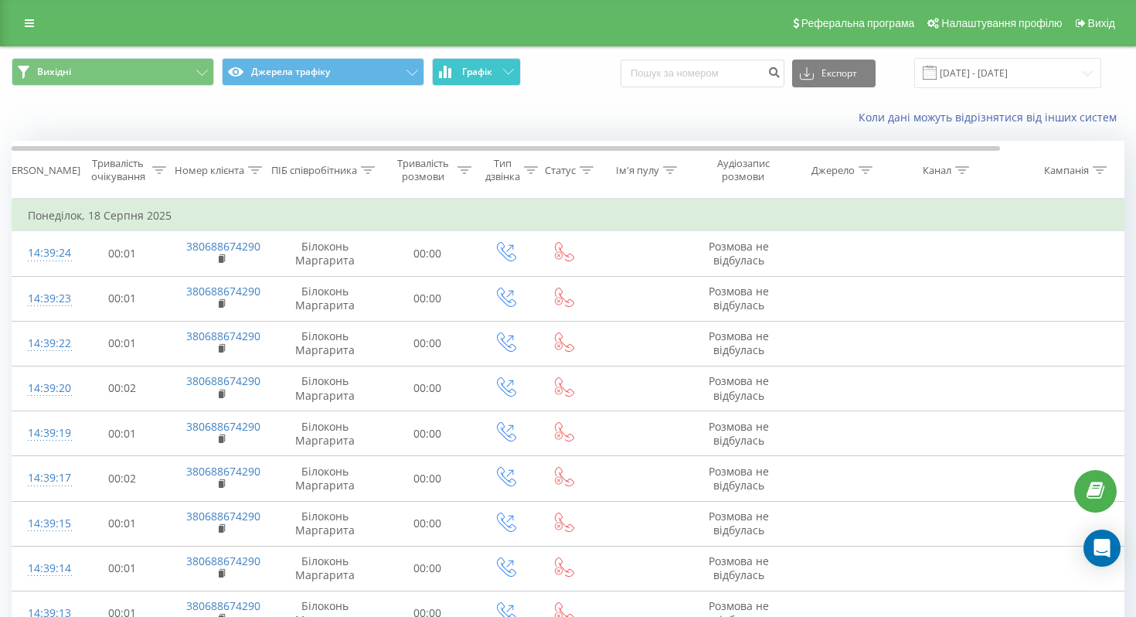
click at [549, 102] on div "Коли дані можуть відрізнятися вiд інших систем" at bounding box center [568, 117] width 1134 height 37
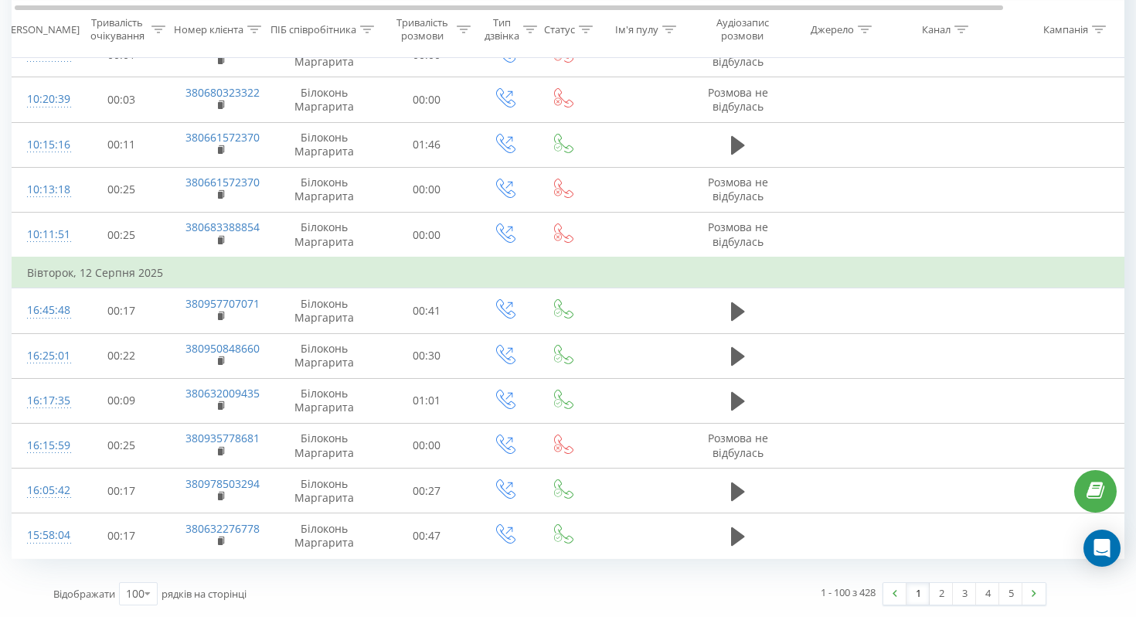
scroll to position [0, 7]
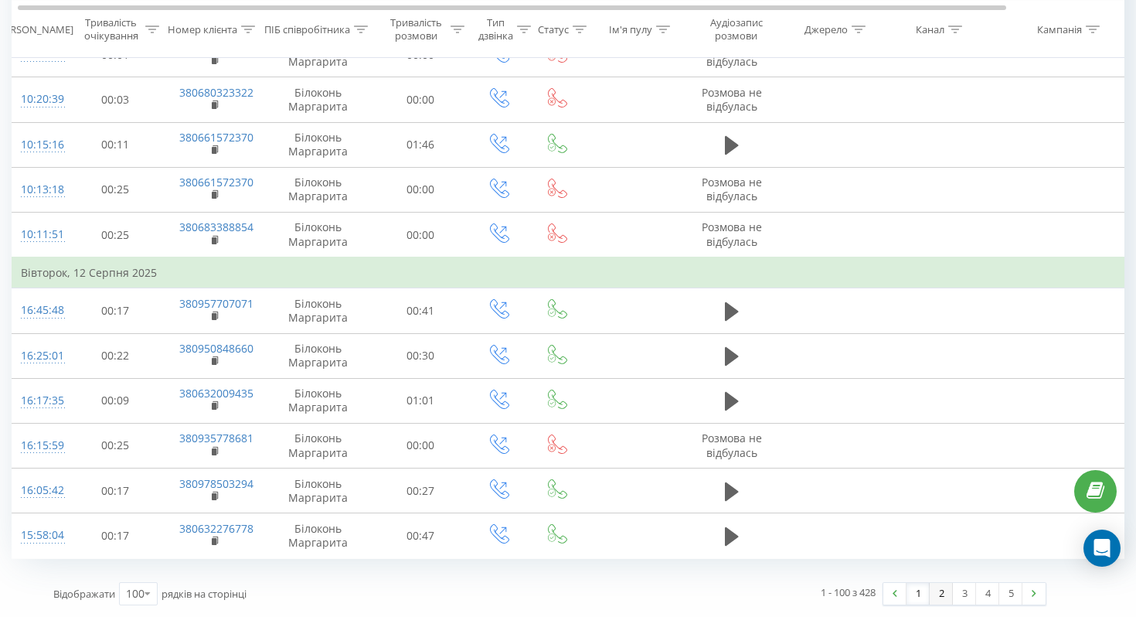
click at [940, 597] on link "2" at bounding box center [941, 594] width 23 height 22
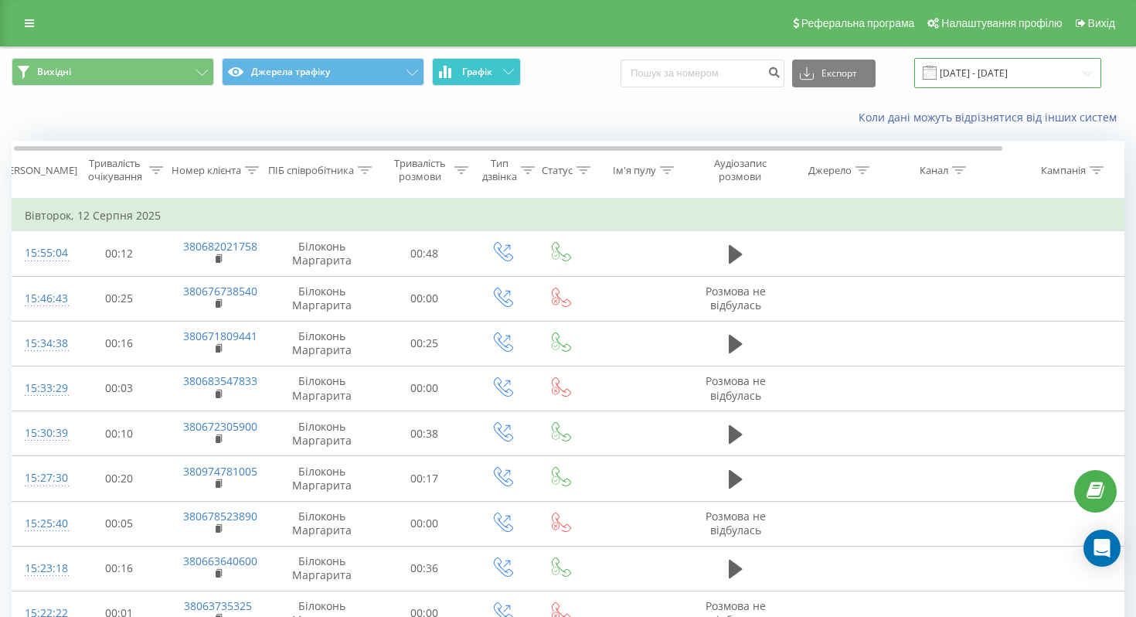
click at [998, 69] on input "01.08.2025 - 20.08.2025" at bounding box center [1007, 73] width 187 height 30
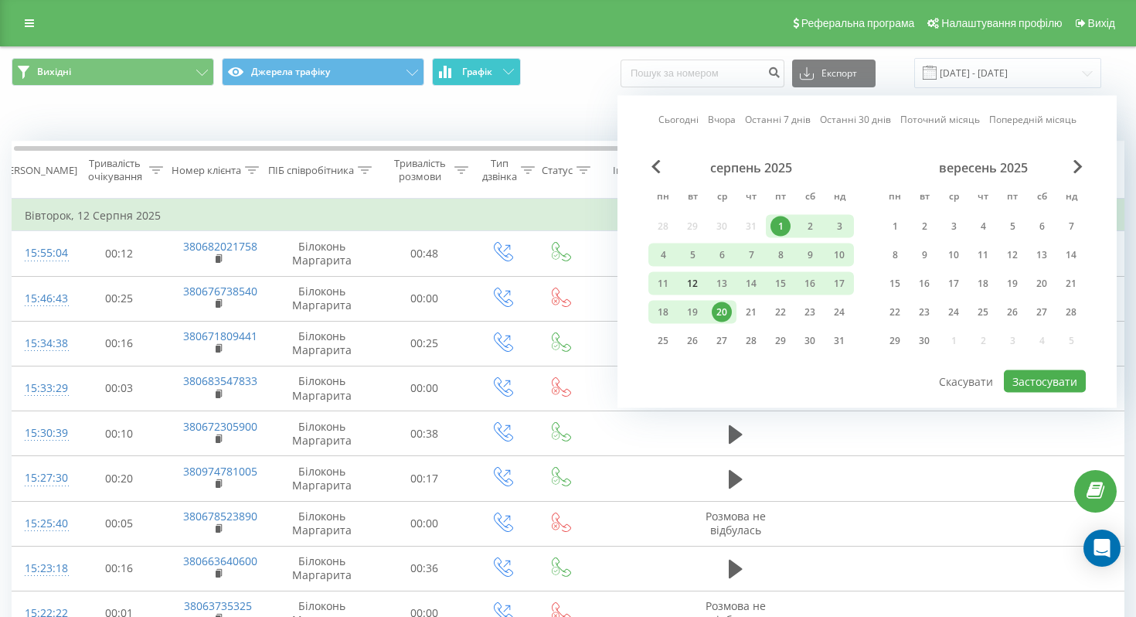
click at [696, 285] on div "12" at bounding box center [692, 284] width 20 height 20
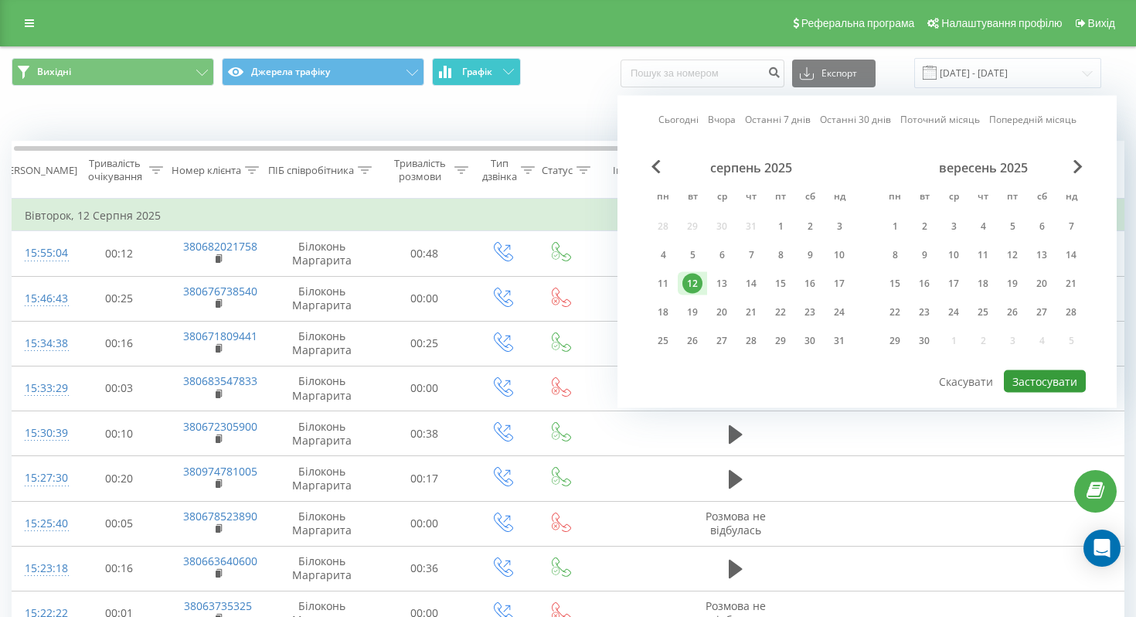
click at [1045, 377] on button "Застосувати" at bounding box center [1045, 381] width 82 height 22
type input "12.08.2025 - 12.08.2025"
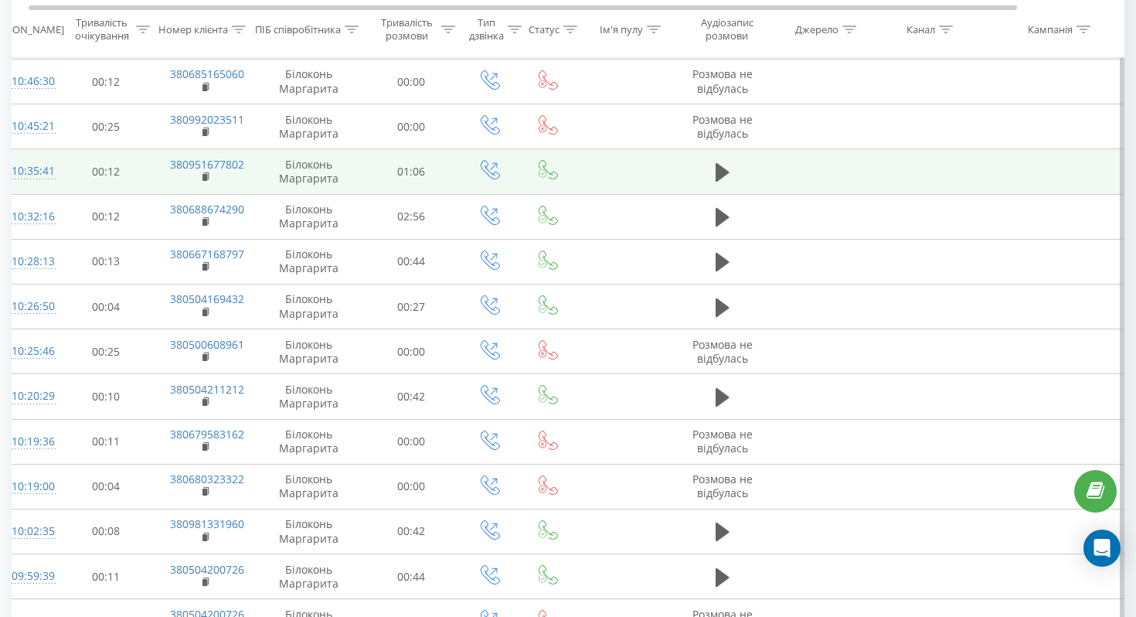
scroll to position [2003, 0]
